Goal: Communication & Community: Answer question/provide support

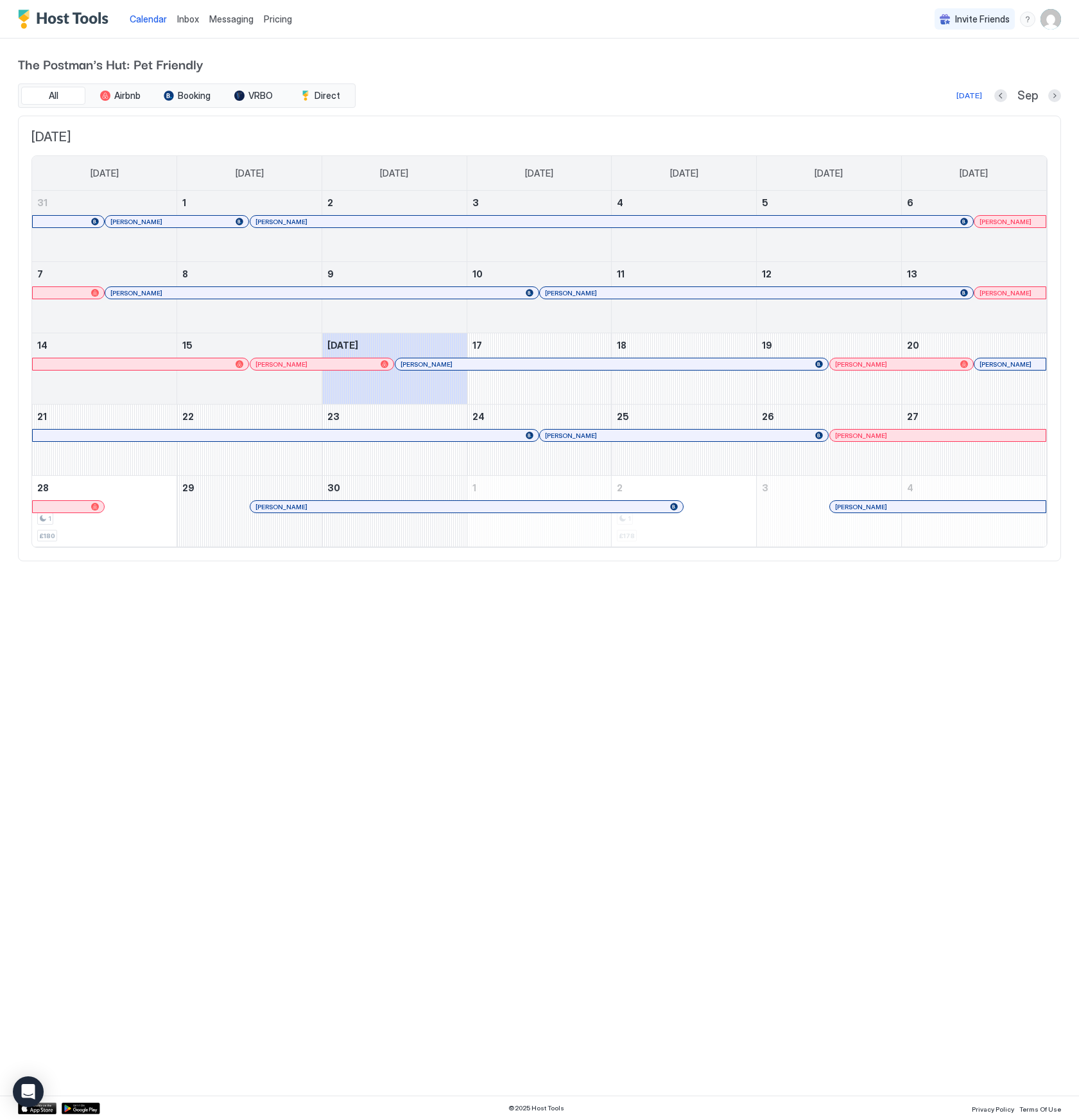
click at [185, 20] on span "Inbox" at bounding box center [188, 19] width 22 height 11
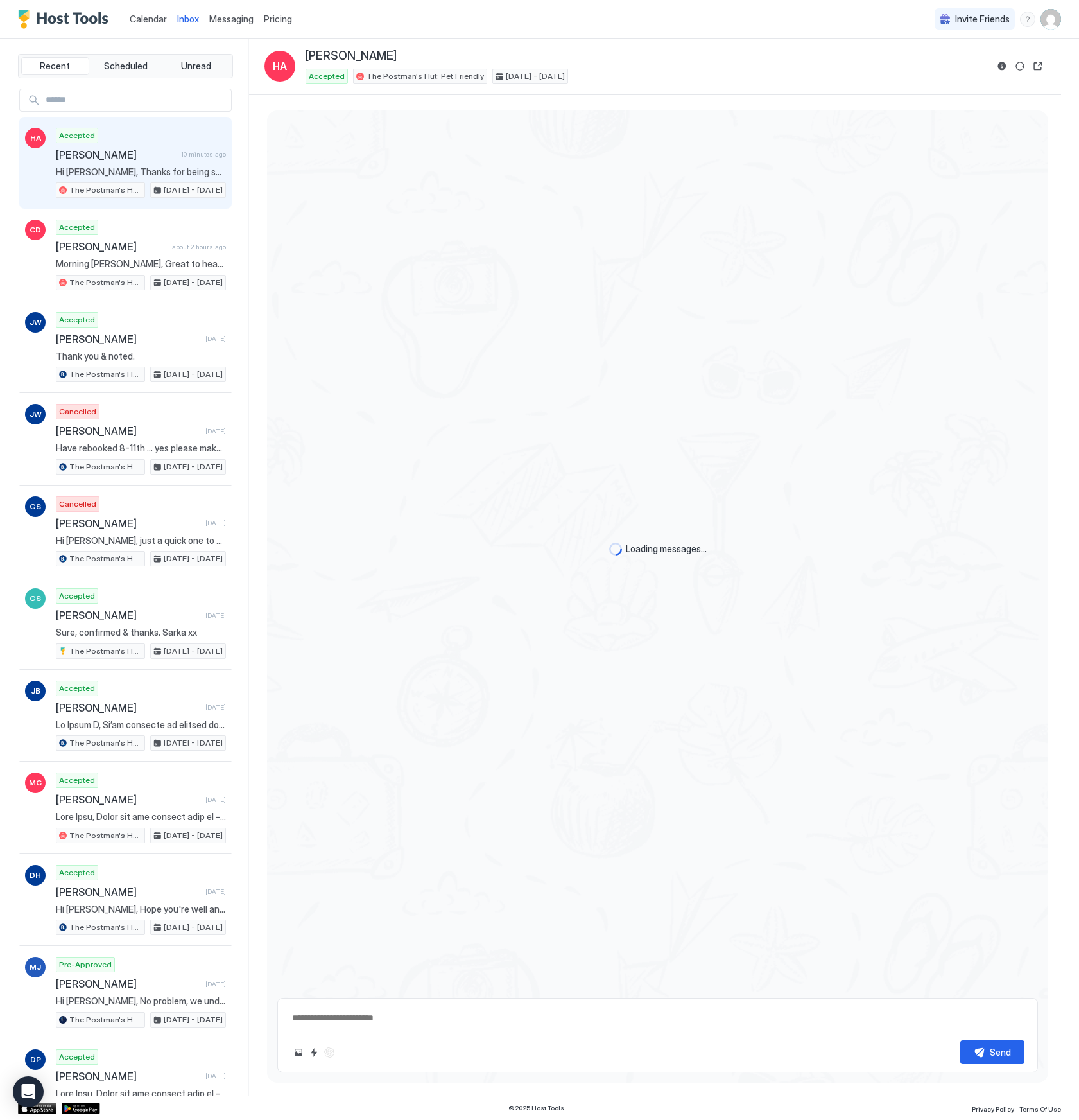
click at [146, 20] on span "Calendar" at bounding box center [148, 19] width 38 height 11
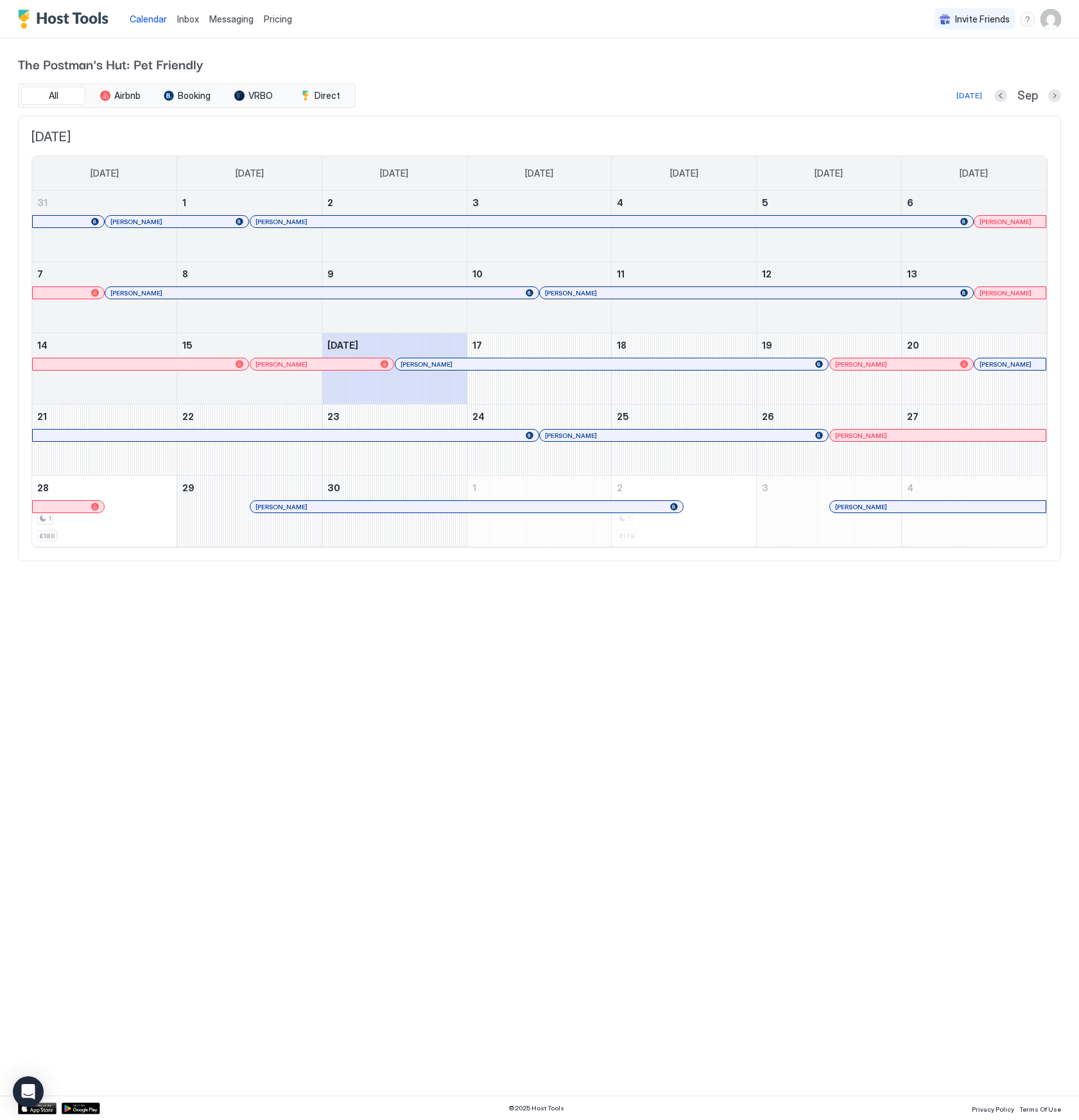
click at [615, 293] on div at bounding box center [615, 292] width 10 height 10
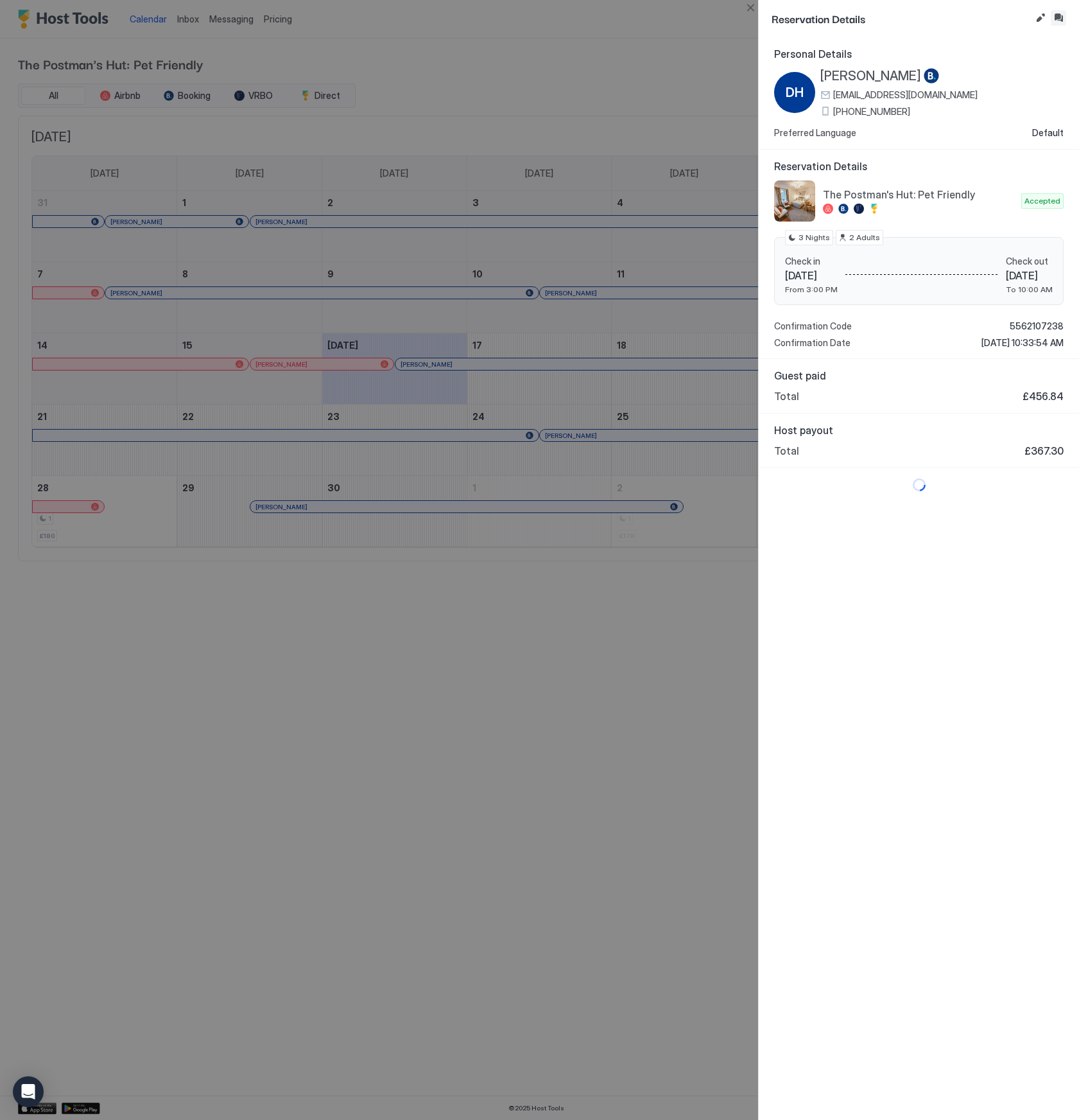
click at [1057, 13] on button "Inbox" at bounding box center [1059, 17] width 16 height 16
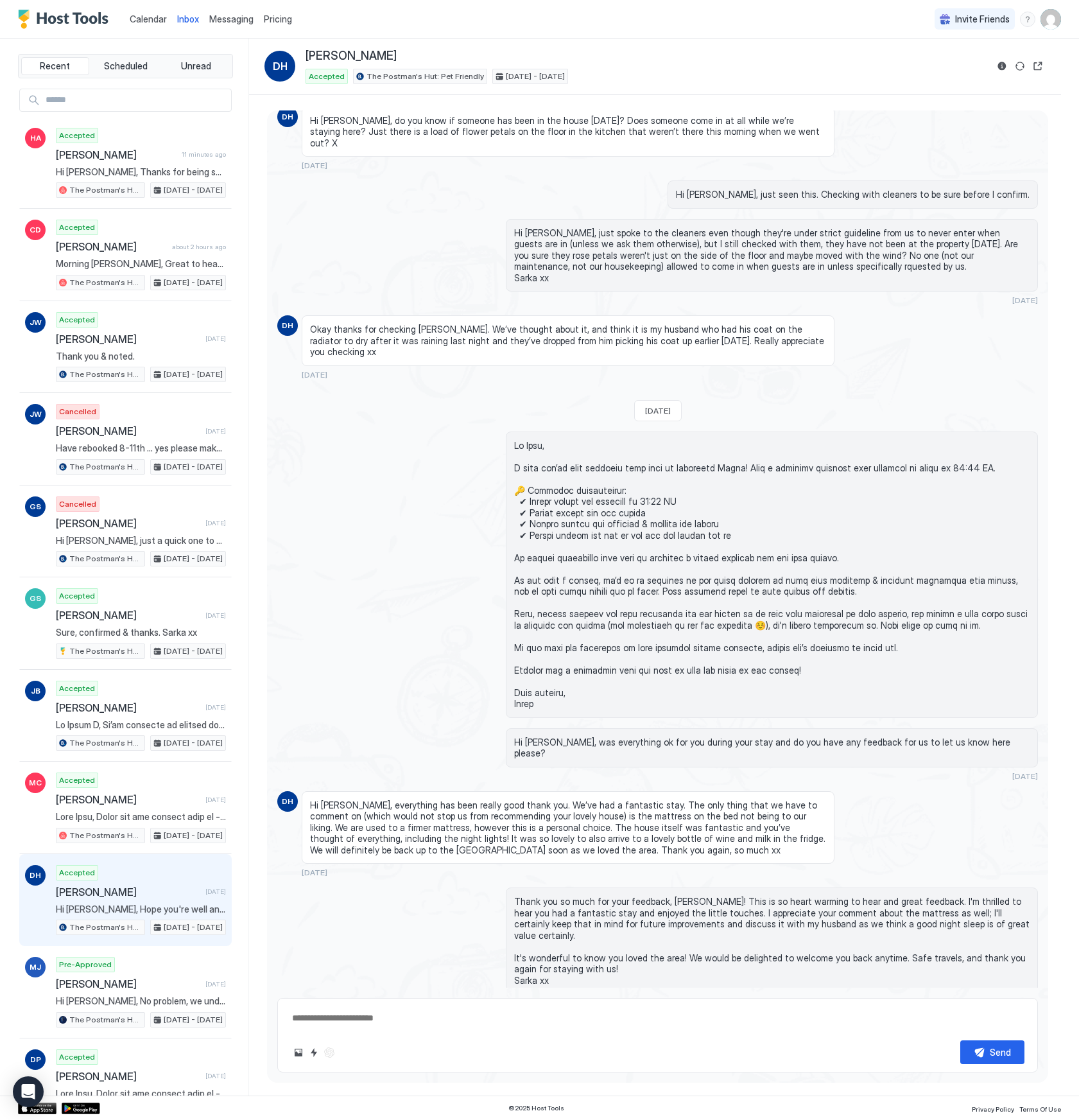
scroll to position [2183, 0]
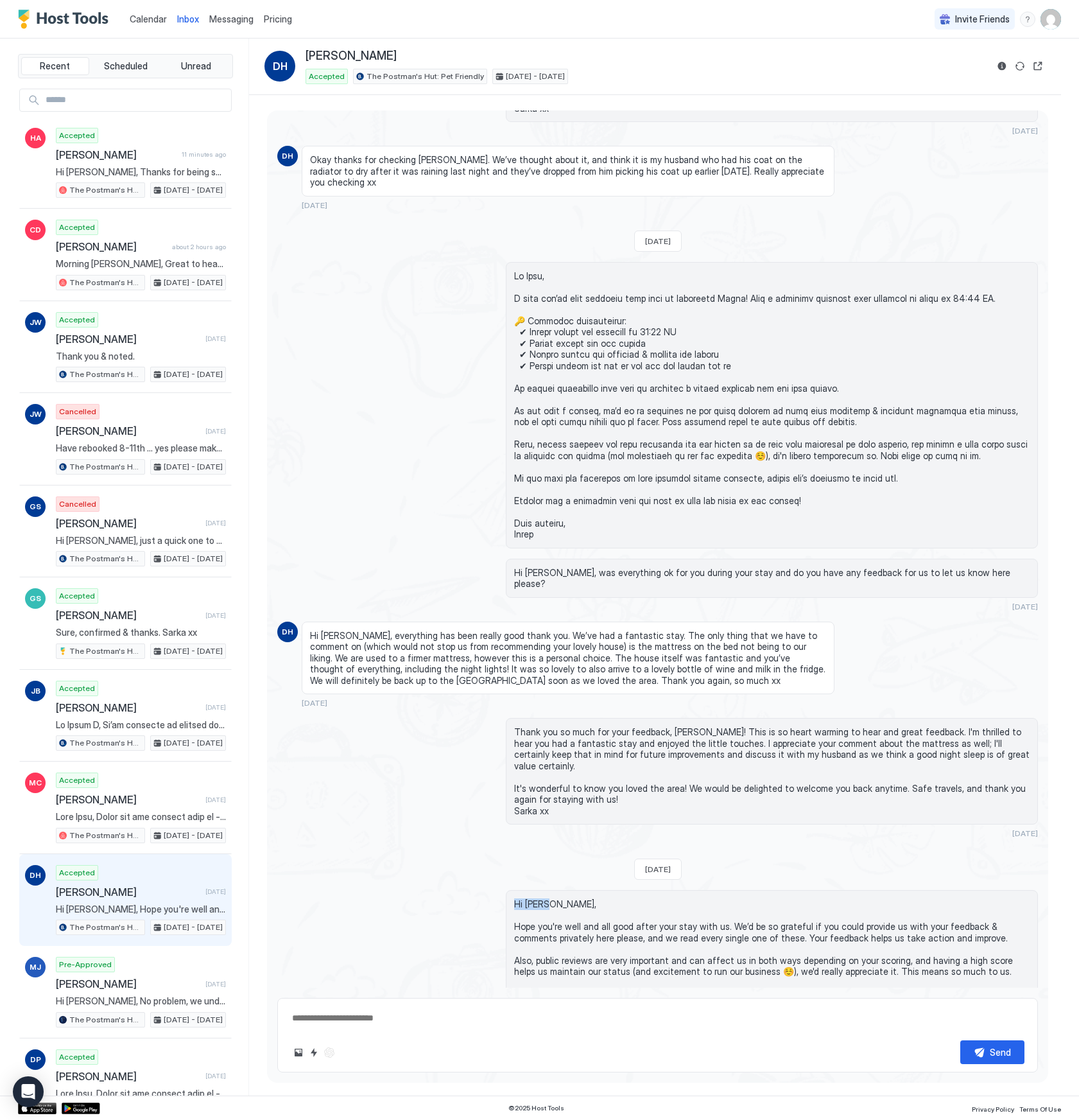
drag, startPoint x: 560, startPoint y: 862, endPoint x: 512, endPoint y: 858, distance: 48.2
click at [512, 889] on div "Hi [PERSON_NAME], Hope you're well and all good after your stay with us. We’d b…" at bounding box center [773, 954] width 533 height 129
copy span "Hi [PERSON_NAME],"
click at [498, 1024] on textarea at bounding box center [658, 1018] width 734 height 24
paste textarea "*********"
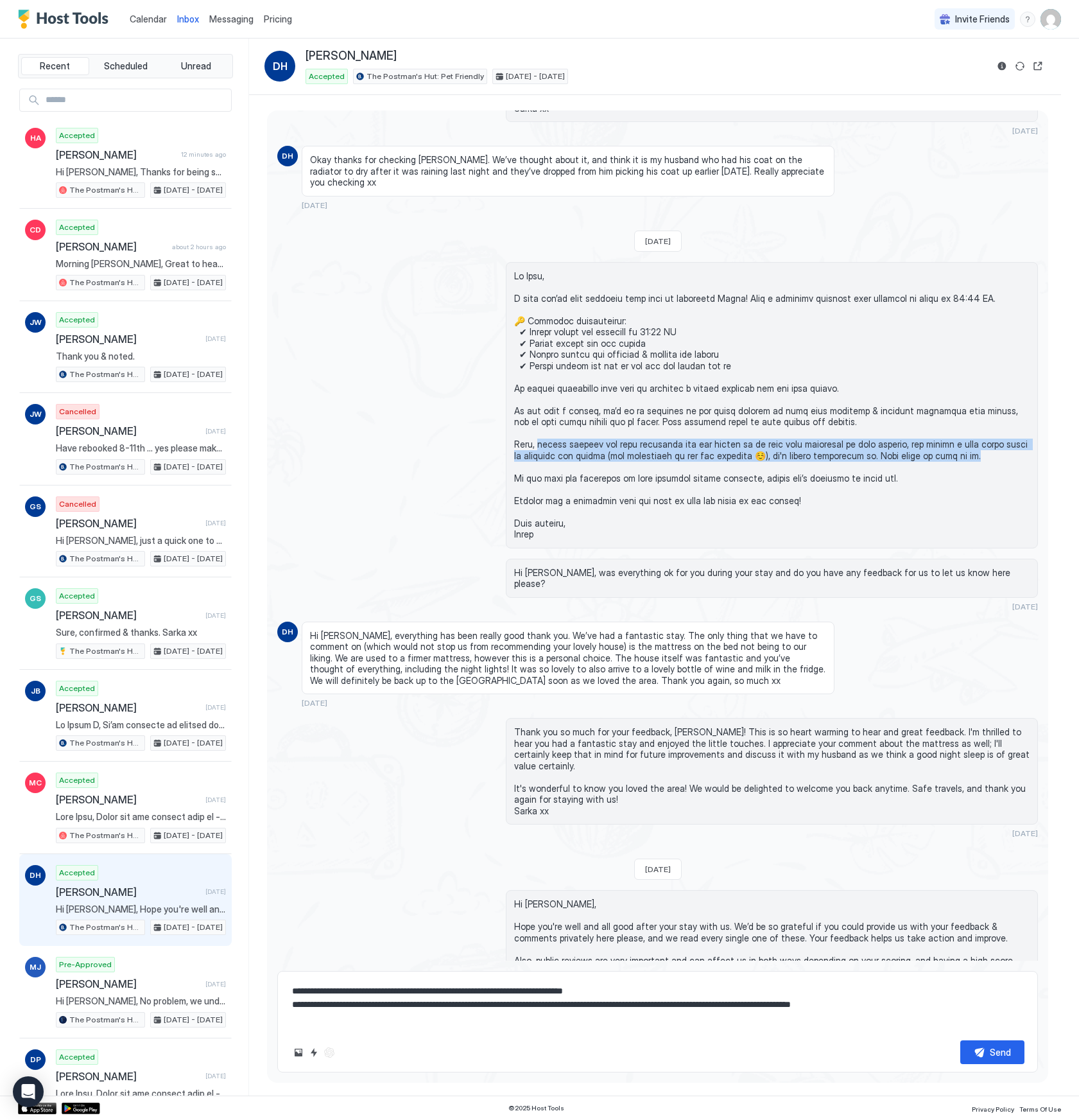
drag, startPoint x: 536, startPoint y: 424, endPoint x: 966, endPoint y: 432, distance: 430.1
click at [966, 432] on span at bounding box center [773, 404] width 517 height 269
copy span "ublic reviews are very important and can affect us in both ways depending on yo…"
click at [348, 1020] on textarea "**********" at bounding box center [658, 1003] width 734 height 51
paste textarea "**********"
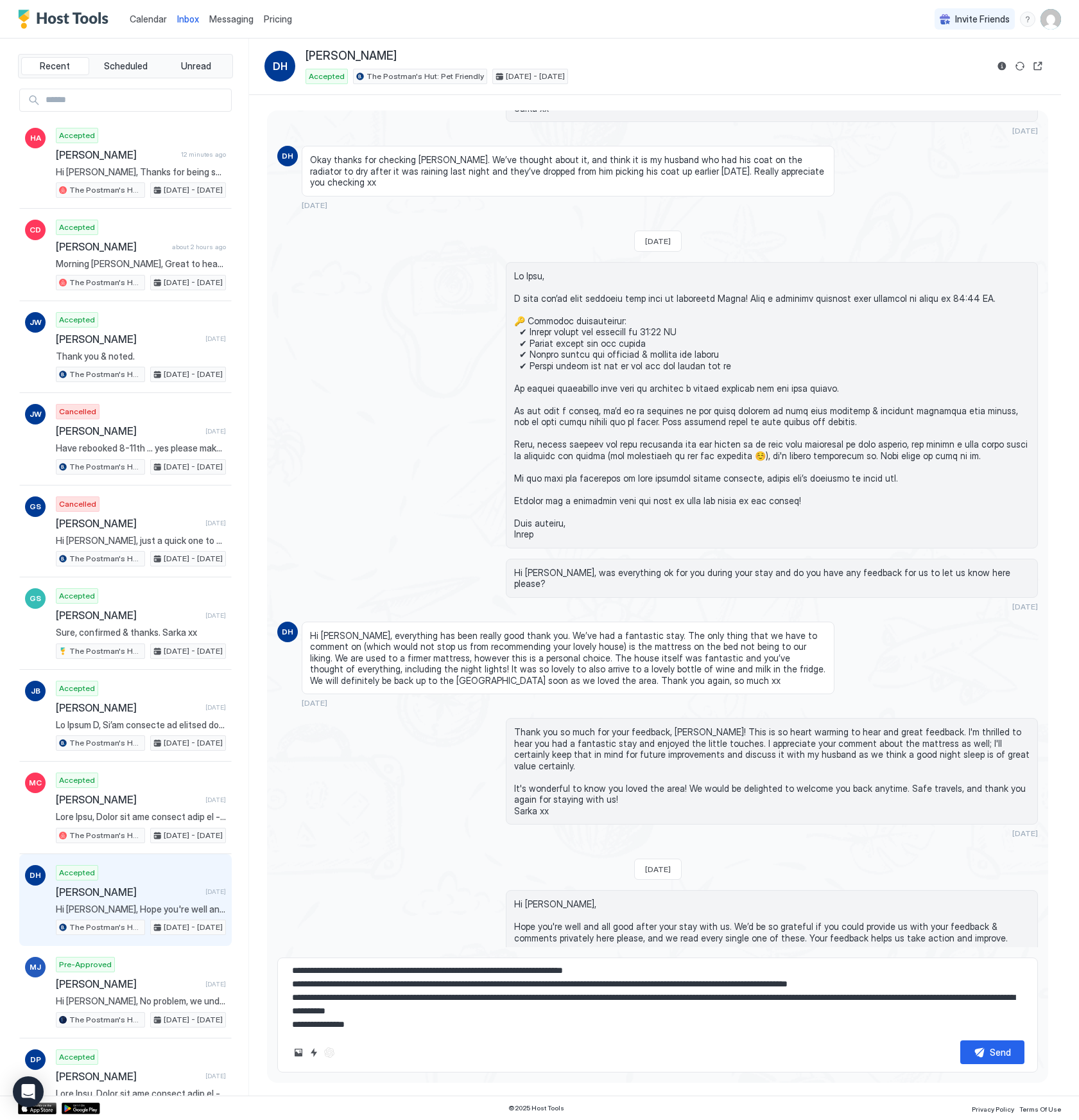
scroll to position [20, 0]
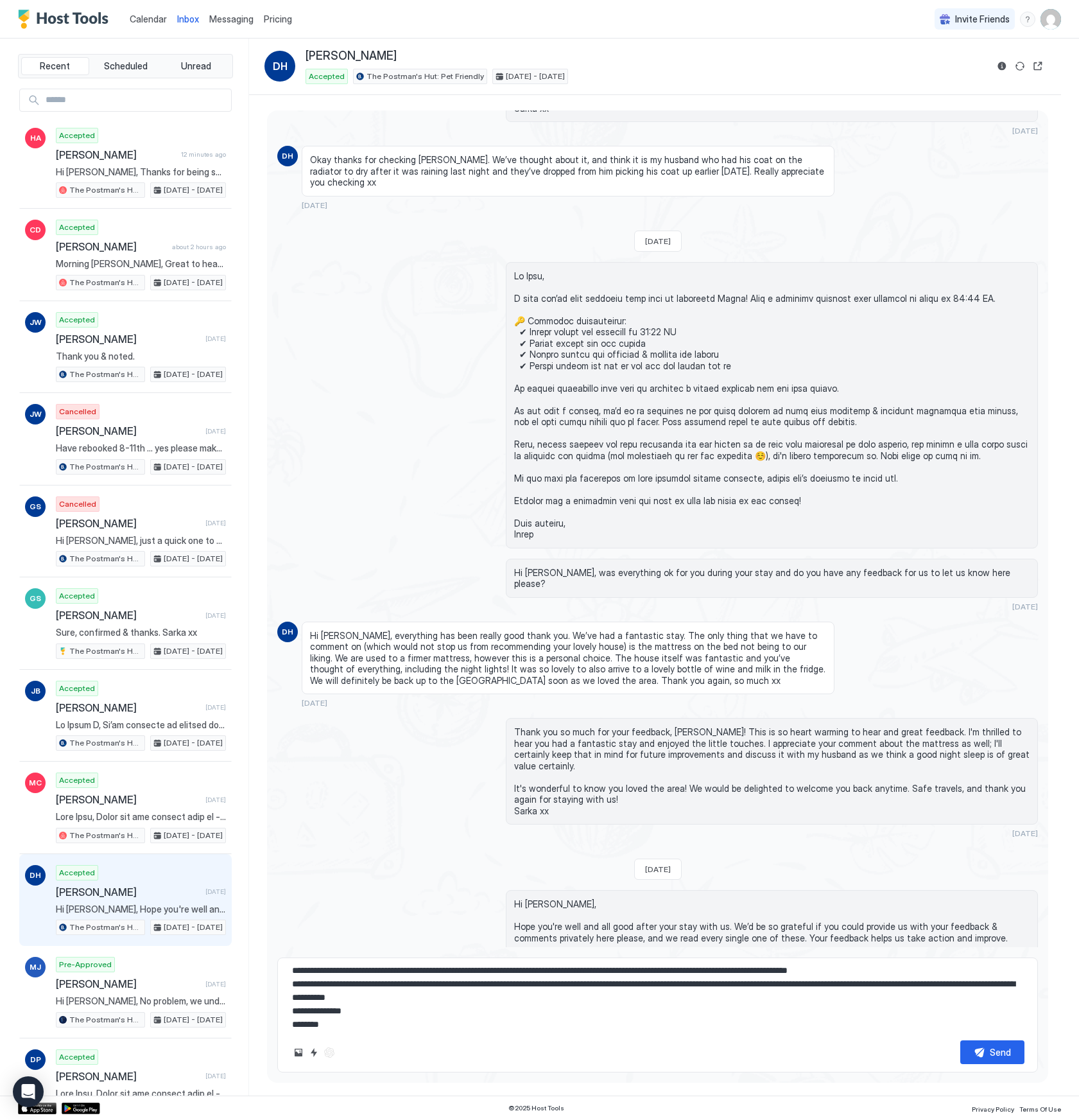
type textarea "**********"
click at [982, 1054] on button "Send" at bounding box center [993, 1052] width 64 height 24
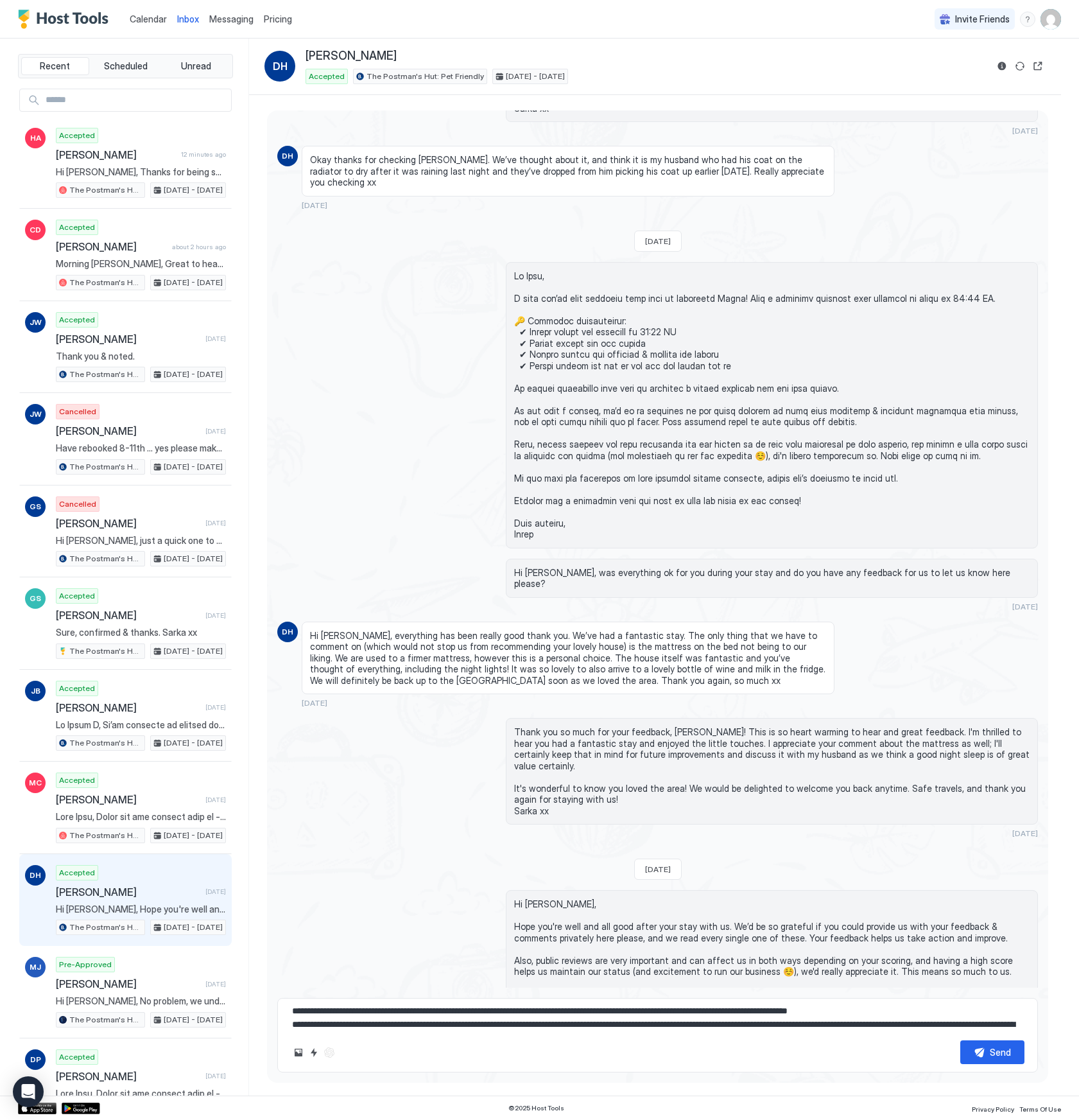
scroll to position [0, 0]
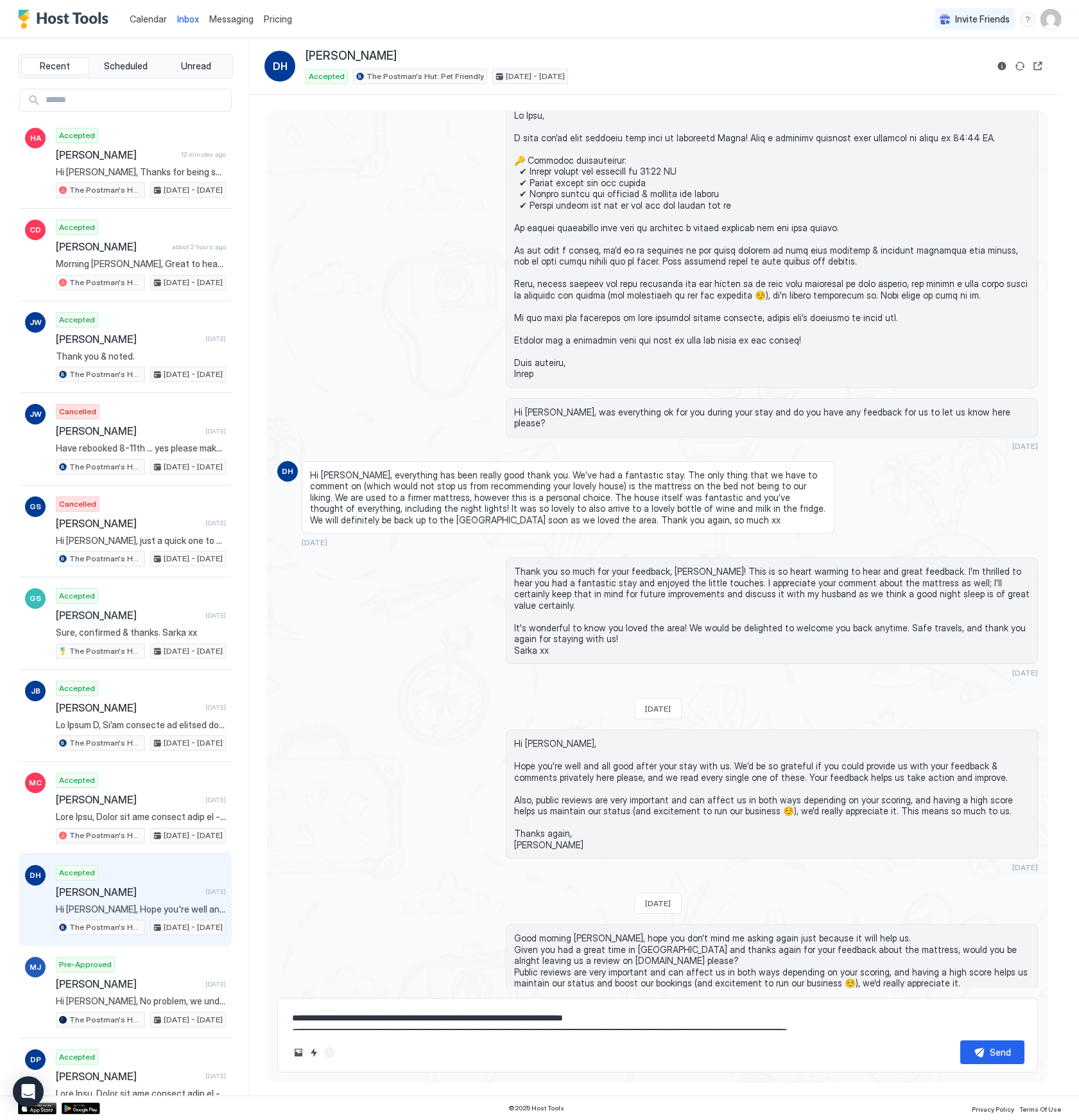
click at [135, 18] on span "Calendar" at bounding box center [148, 19] width 38 height 11
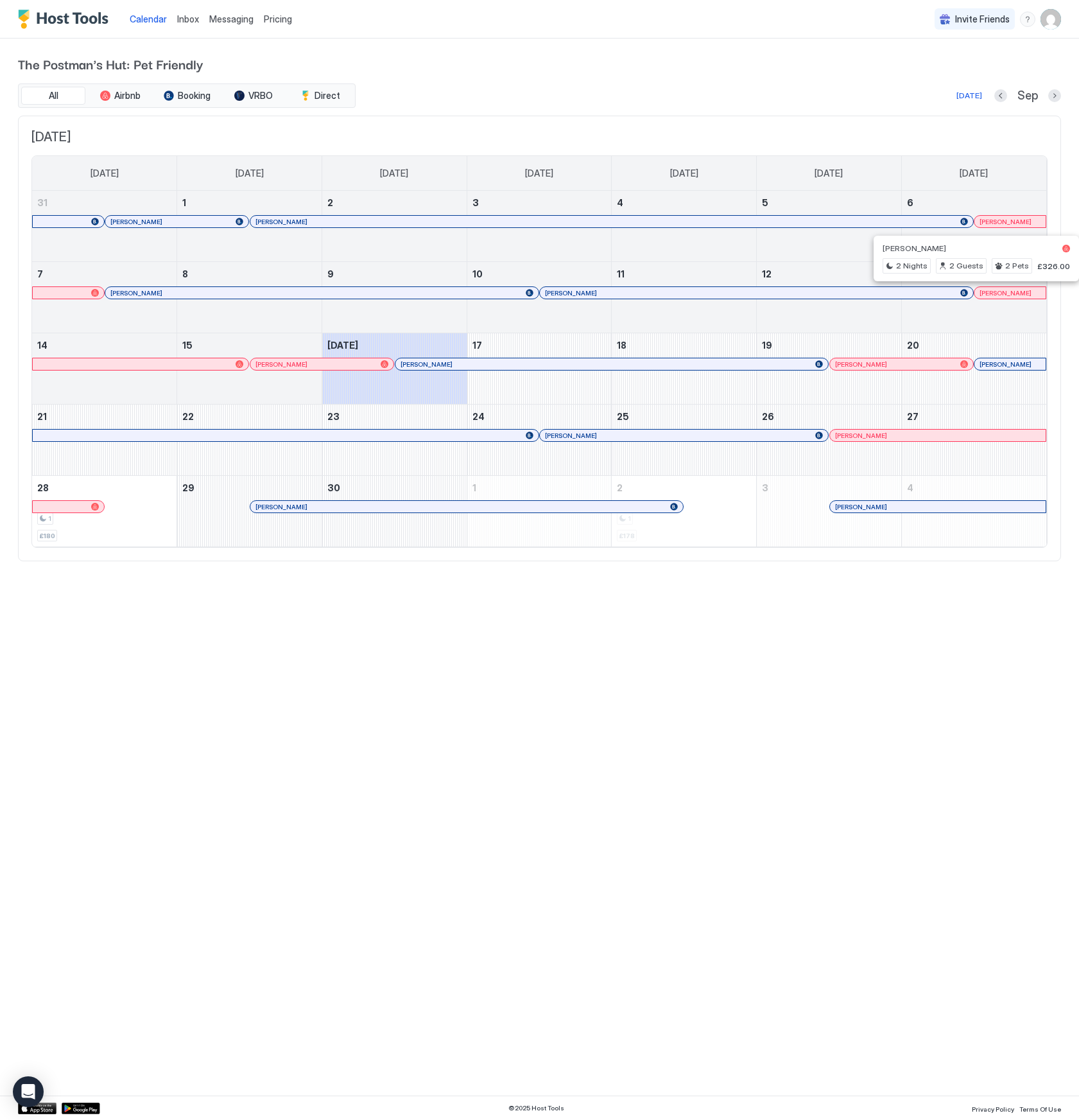
click at [1009, 293] on div at bounding box center [1009, 292] width 10 height 10
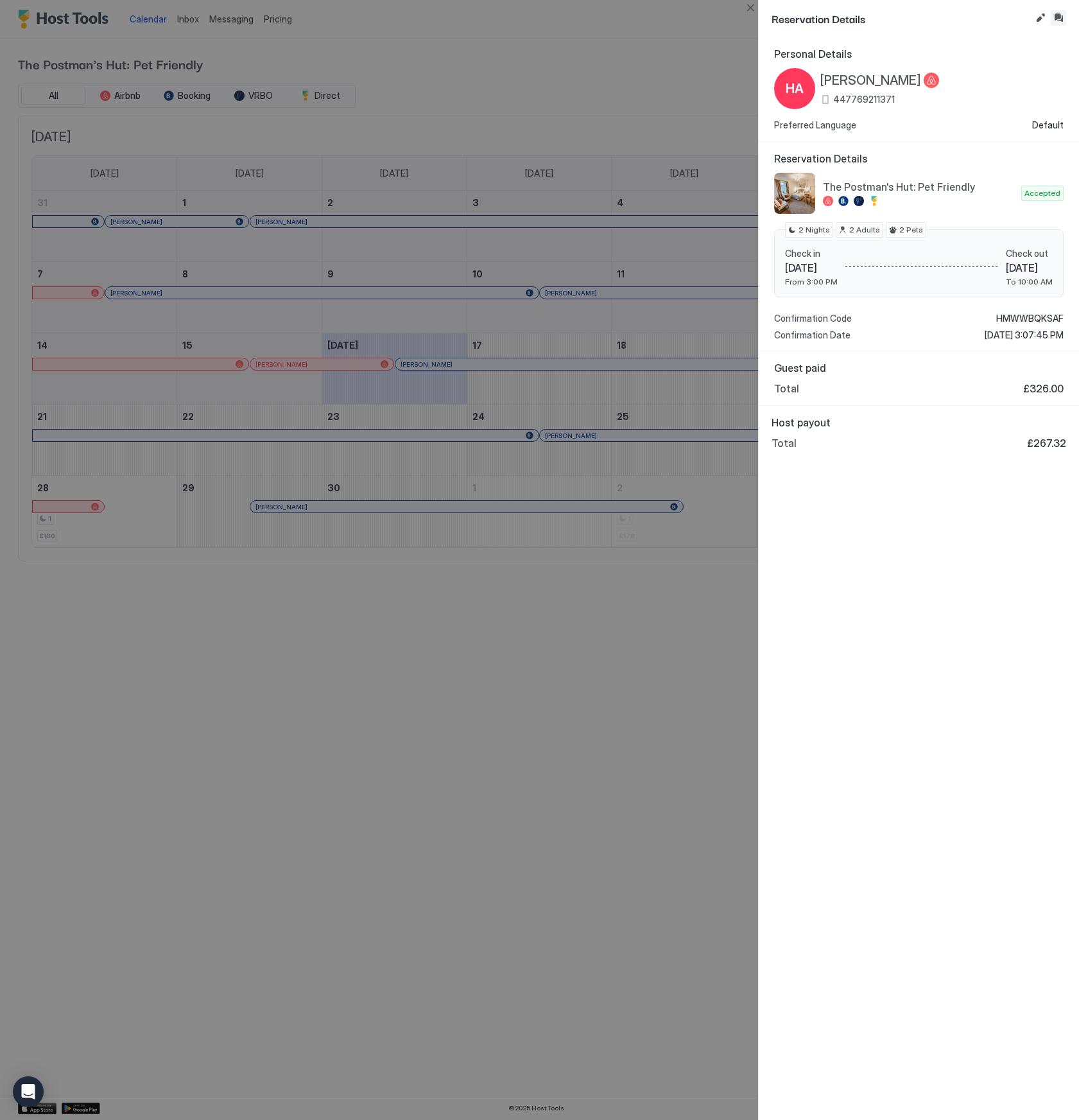
click at [1064, 23] on button "Inbox" at bounding box center [1059, 17] width 16 height 16
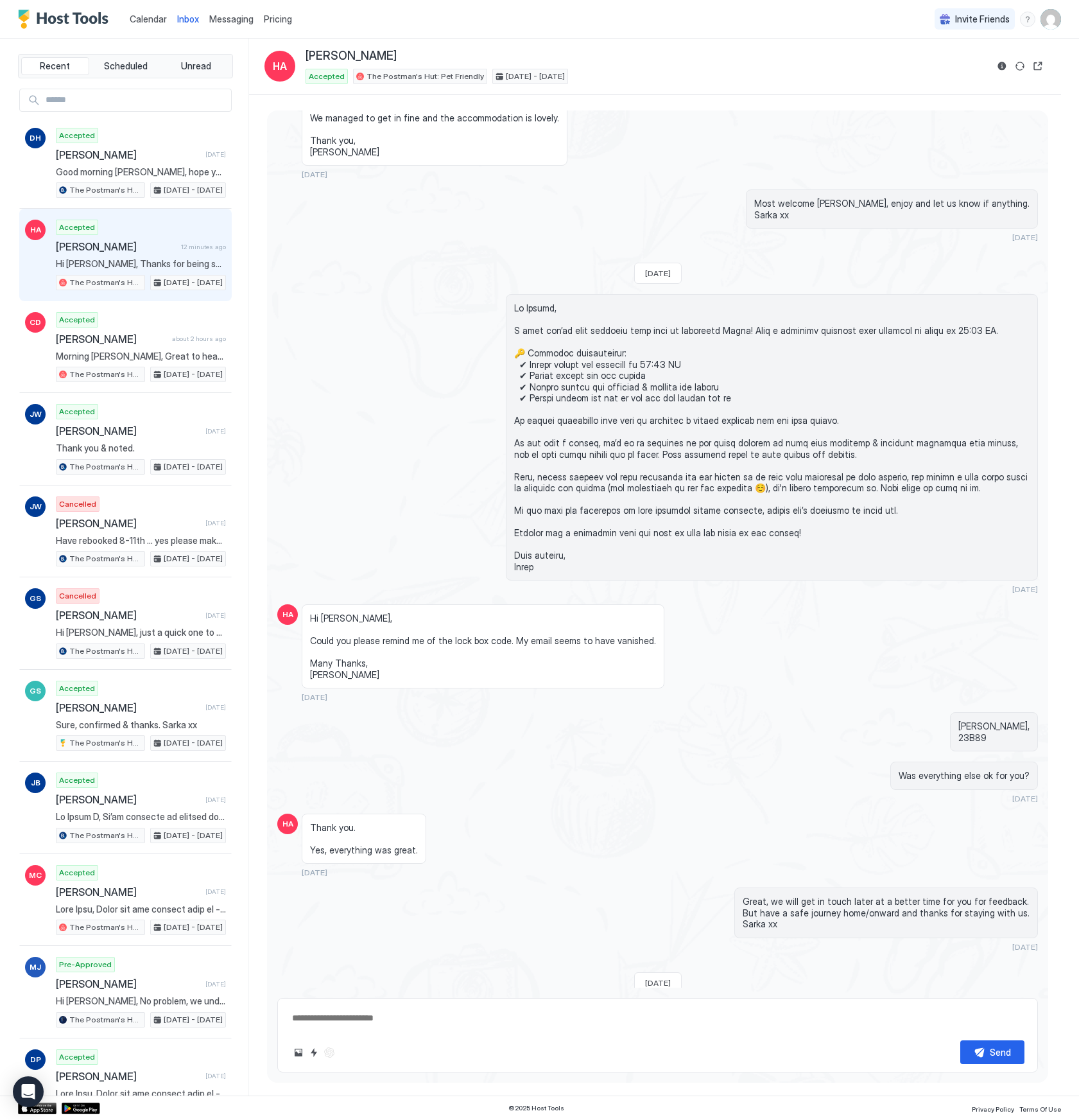
scroll to position [1807, 0]
